Goal: Transaction & Acquisition: Register for event/course

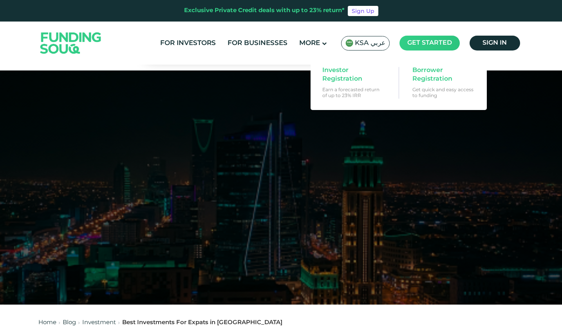
click at [436, 47] on main "Get started" at bounding box center [430, 43] width 60 height 15
click at [349, 78] on span "Investor Registration" at bounding box center [352, 74] width 60 height 17
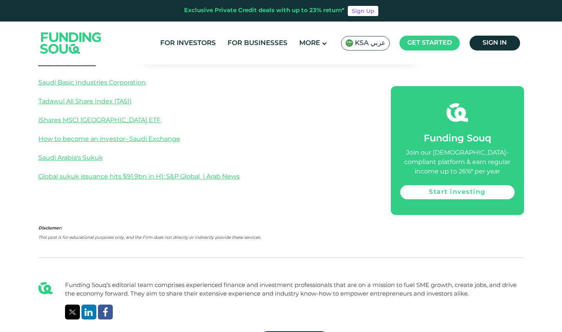
scroll to position [1582, 0]
